Goal: Navigation & Orientation: Find specific page/section

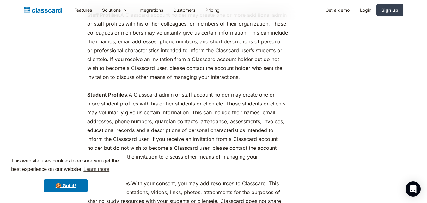
scroll to position [760, 0]
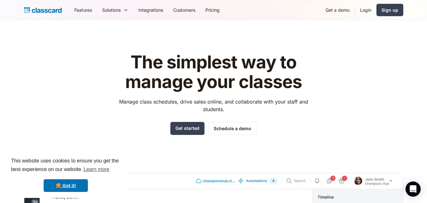
scroll to position [2166, 0]
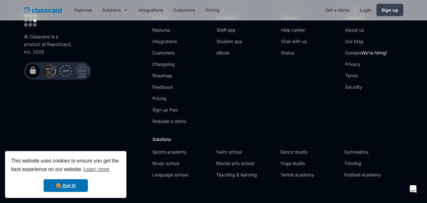
click at [273, 81] on div "Download Staff app Student app eBook" at bounding box center [246, 71] width 58 height 115
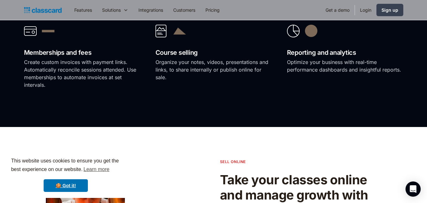
scroll to position [0, 0]
